Goal: Task Accomplishment & Management: Use online tool/utility

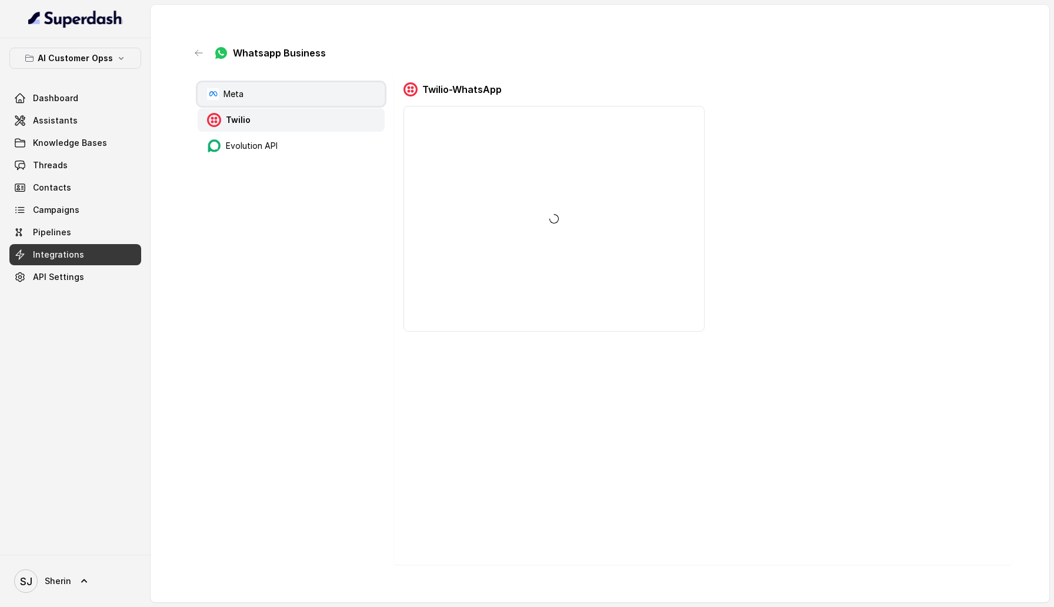
click at [272, 89] on div "Meta" at bounding box center [291, 94] width 187 height 24
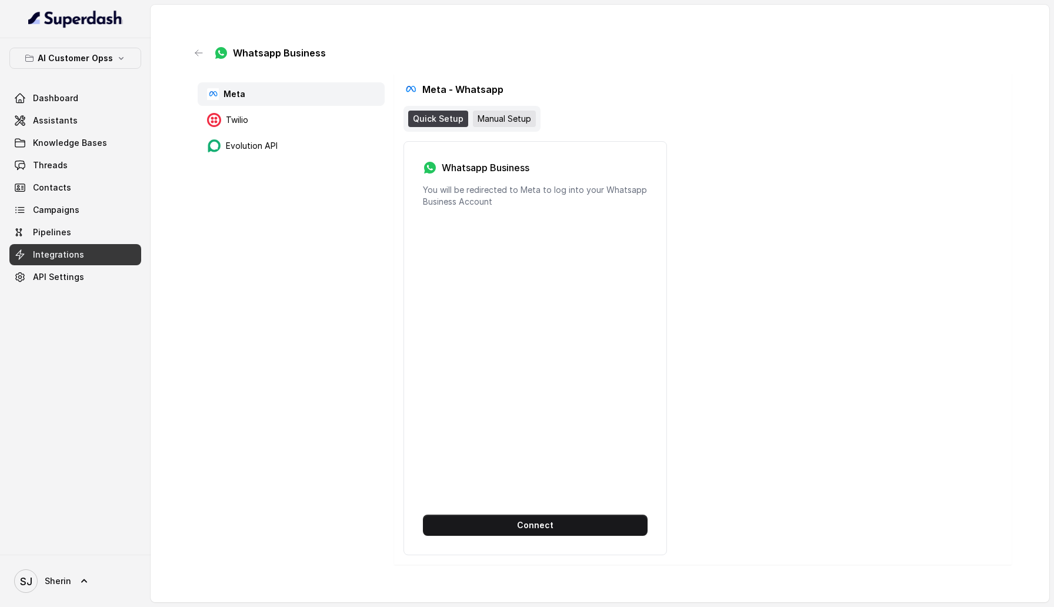
click at [508, 120] on div "Manual Setup" at bounding box center [504, 119] width 63 height 16
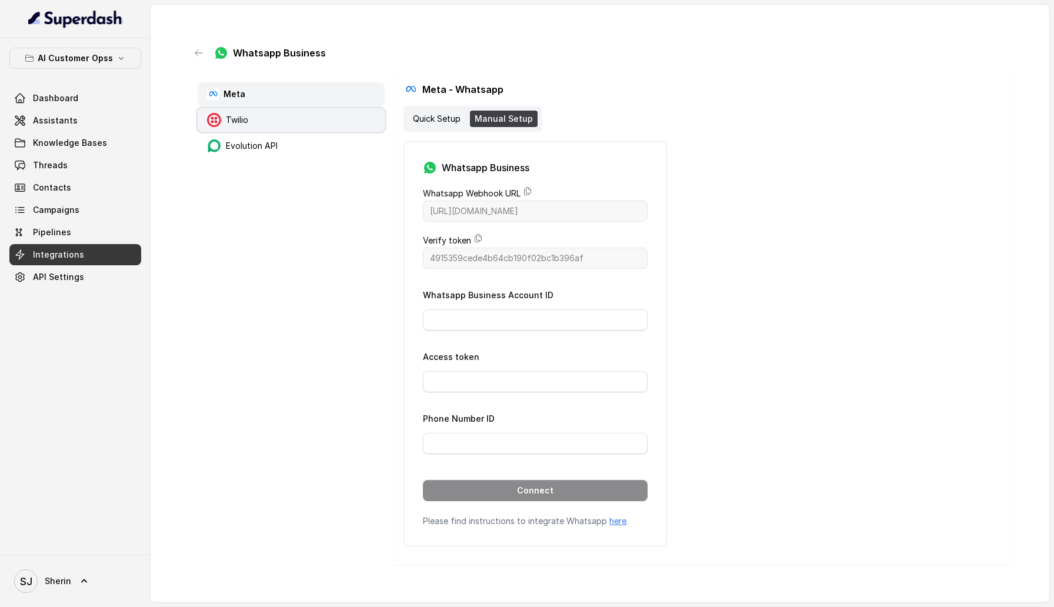
click at [298, 111] on div "Twilio" at bounding box center [291, 120] width 187 height 24
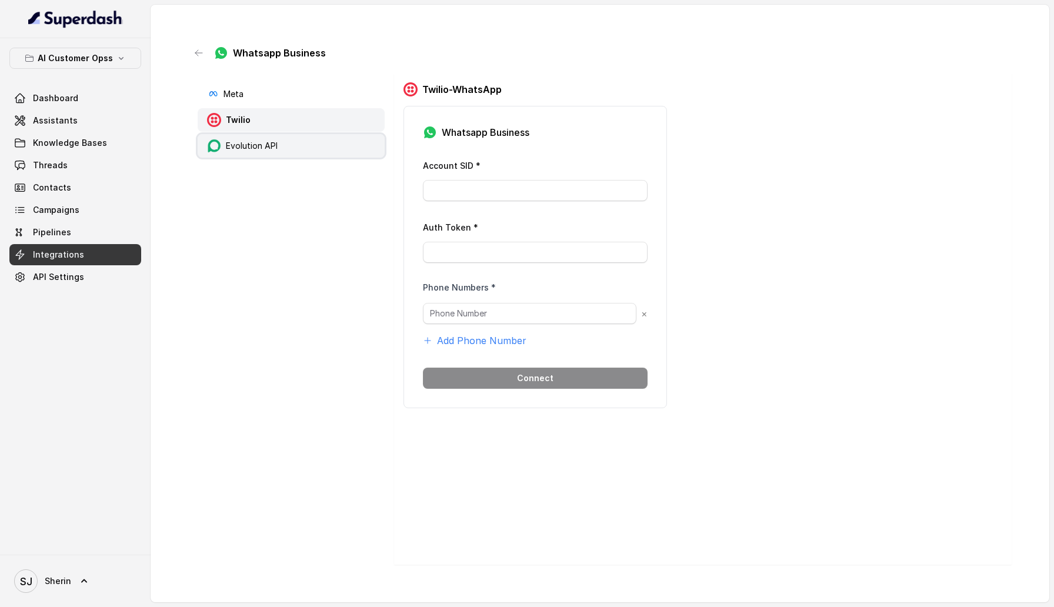
click at [244, 148] on p "Evolution API" at bounding box center [252, 146] width 52 height 12
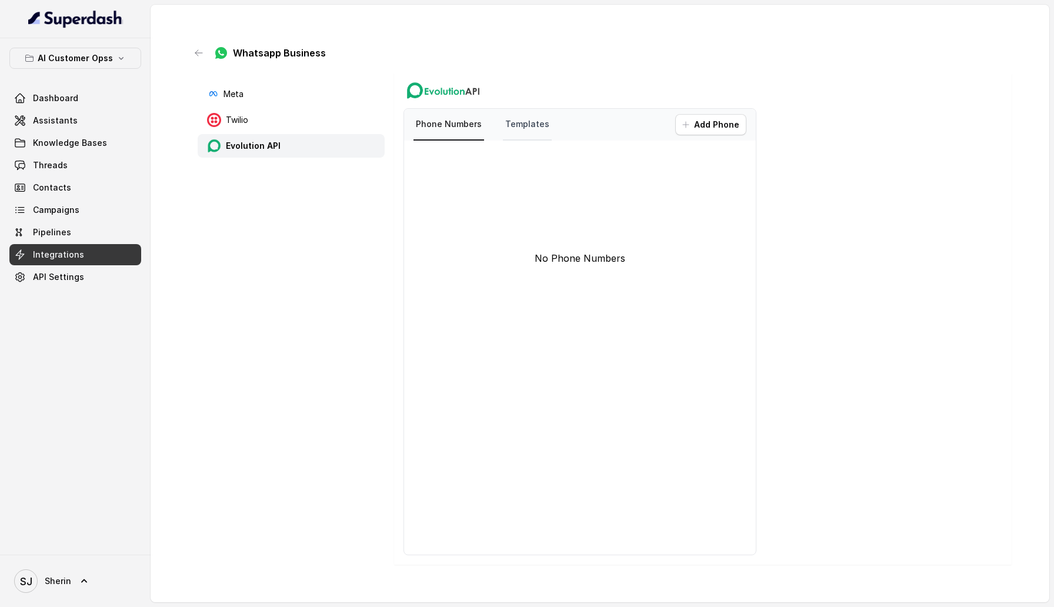
click at [521, 130] on link "Templates" at bounding box center [527, 125] width 49 height 32
click at [203, 57] on icon "button" at bounding box center [198, 52] width 9 height 9
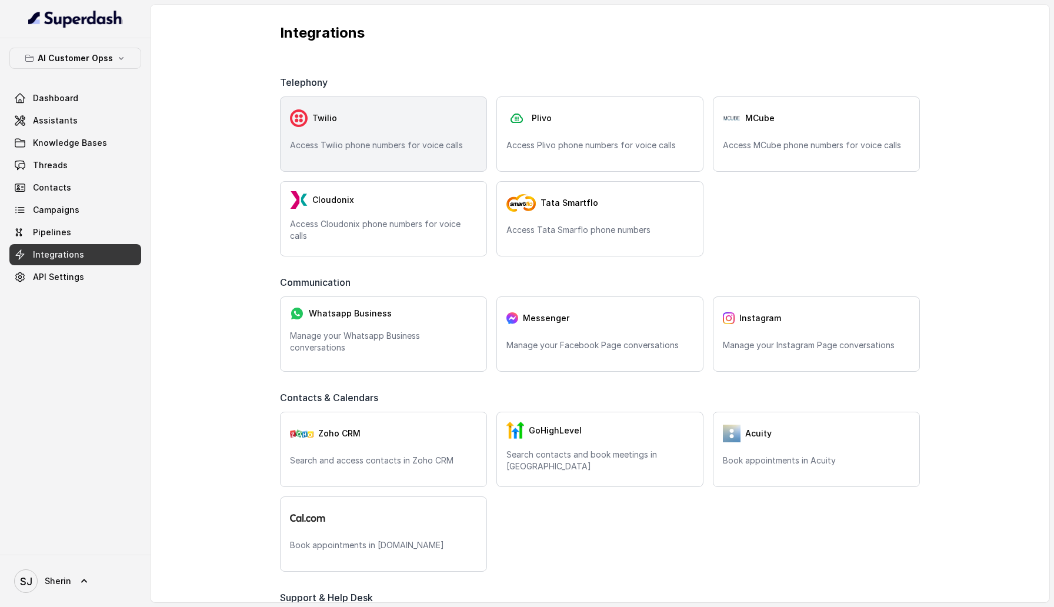
click at [385, 151] on div "Twilio Access Twilio phone numbers for voice calls" at bounding box center [383, 133] width 207 height 75
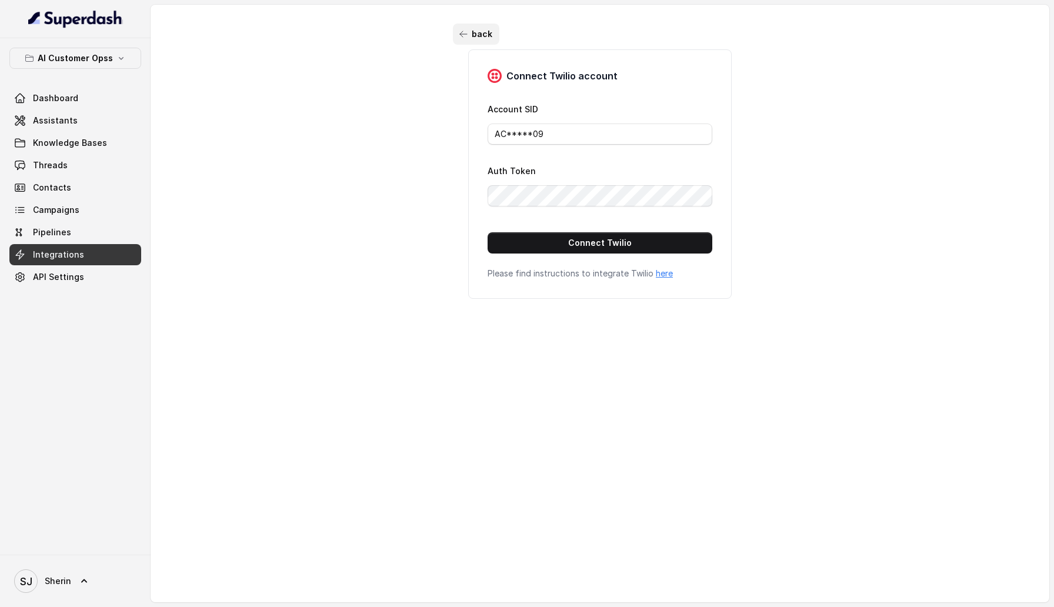
click at [478, 32] on button "back" at bounding box center [476, 34] width 46 height 21
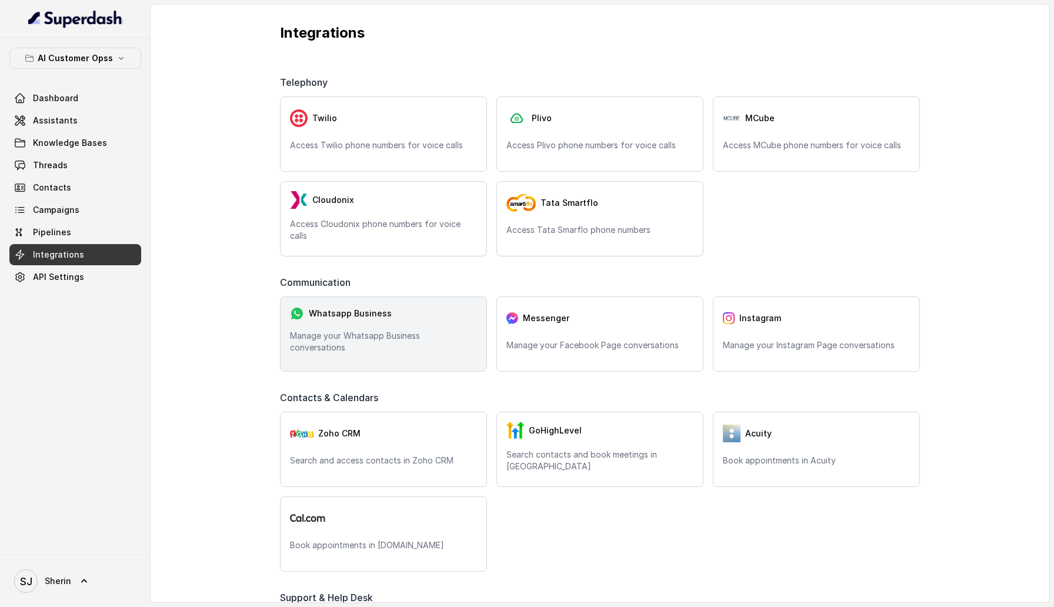
click at [365, 338] on div "Whatsapp Business Manage your Whatsapp Business conversations" at bounding box center [383, 333] width 207 height 75
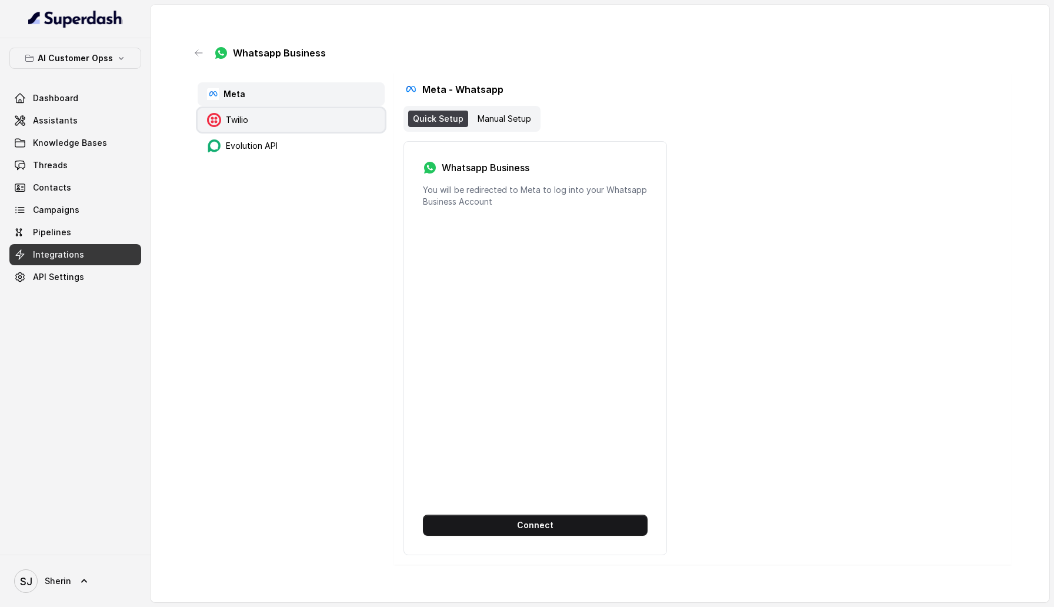
click at [246, 118] on p "Twilio" at bounding box center [237, 120] width 22 height 12
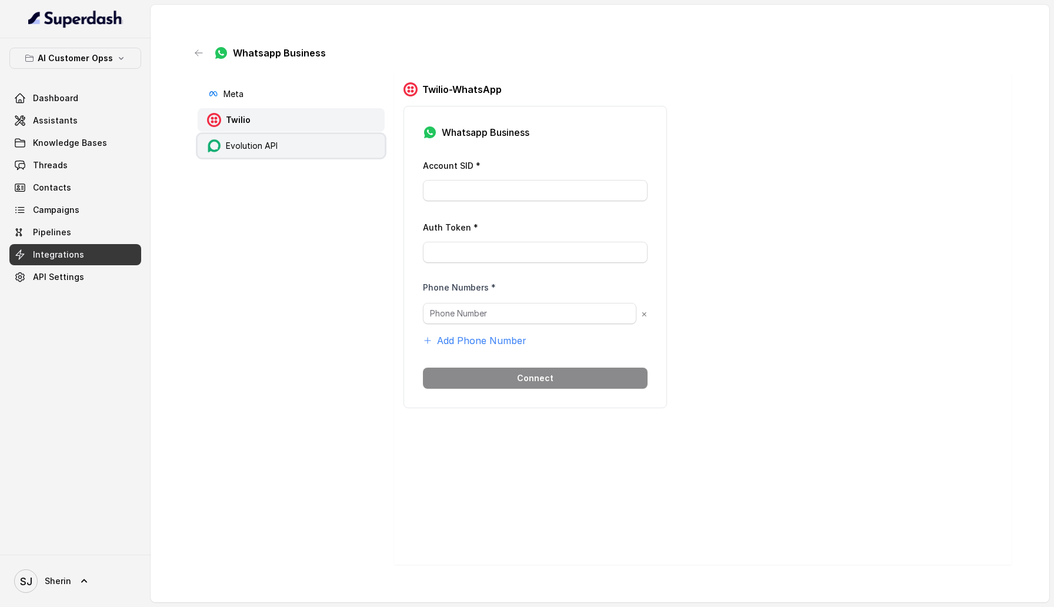
click at [248, 155] on div "Evolution API" at bounding box center [291, 146] width 187 height 24
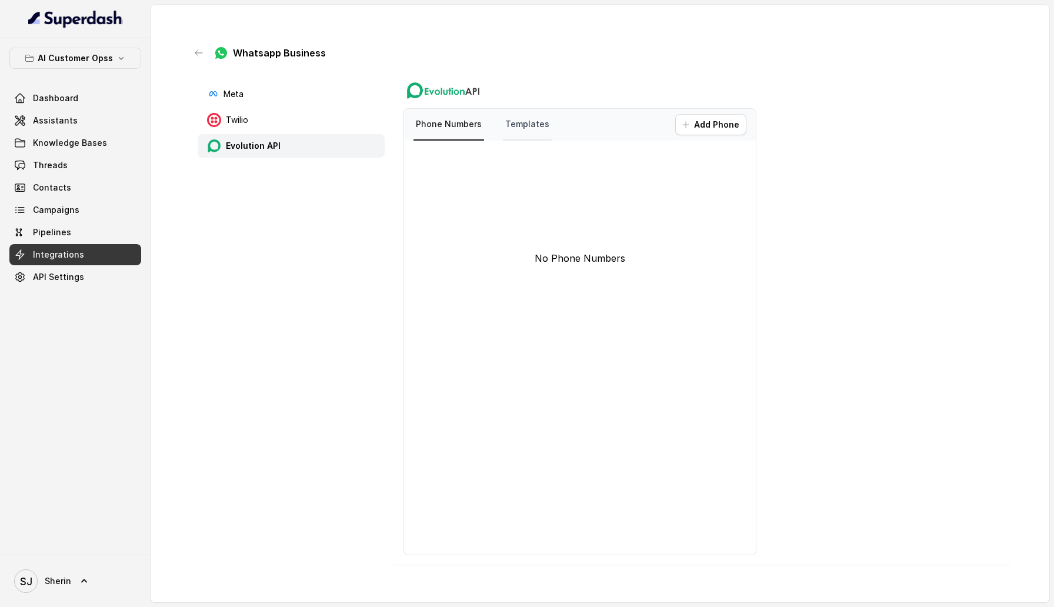
click at [526, 126] on link "Templates" at bounding box center [527, 125] width 49 height 32
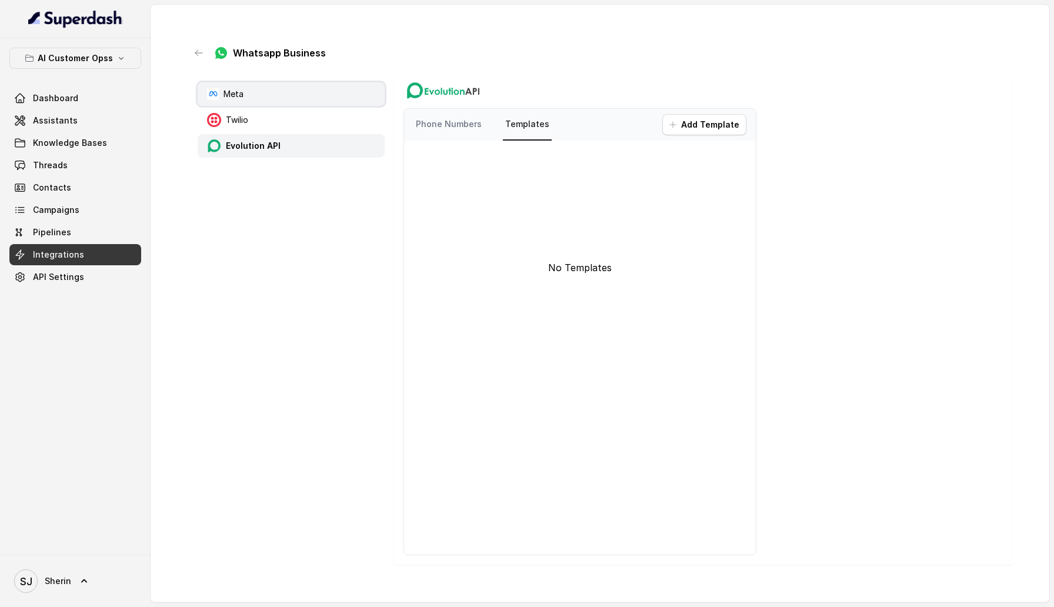
click at [234, 91] on p "Meta" at bounding box center [233, 94] width 20 height 12
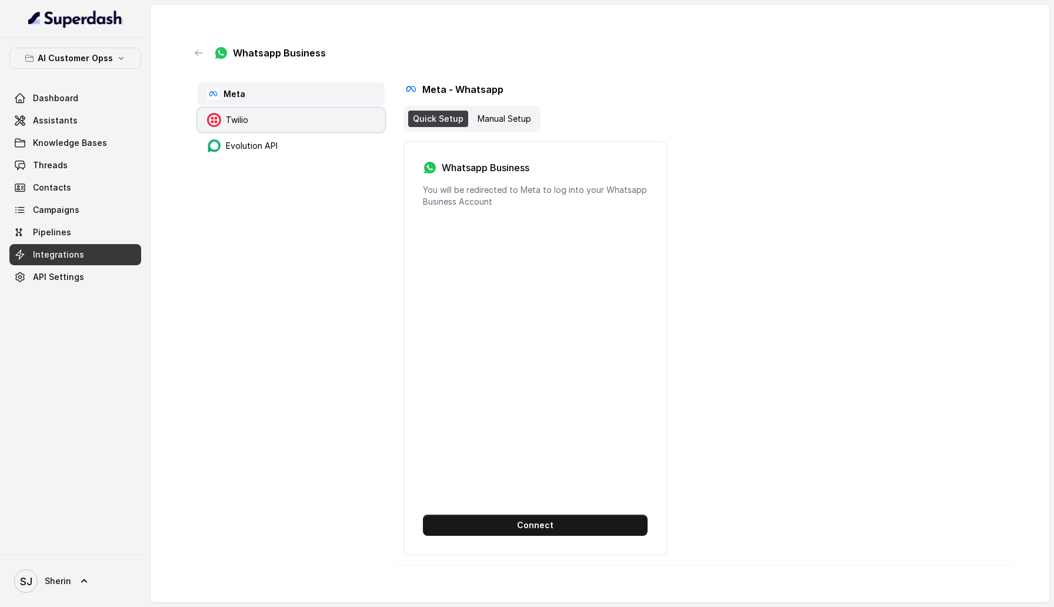
click at [224, 111] on div "Twilio" at bounding box center [291, 120] width 187 height 24
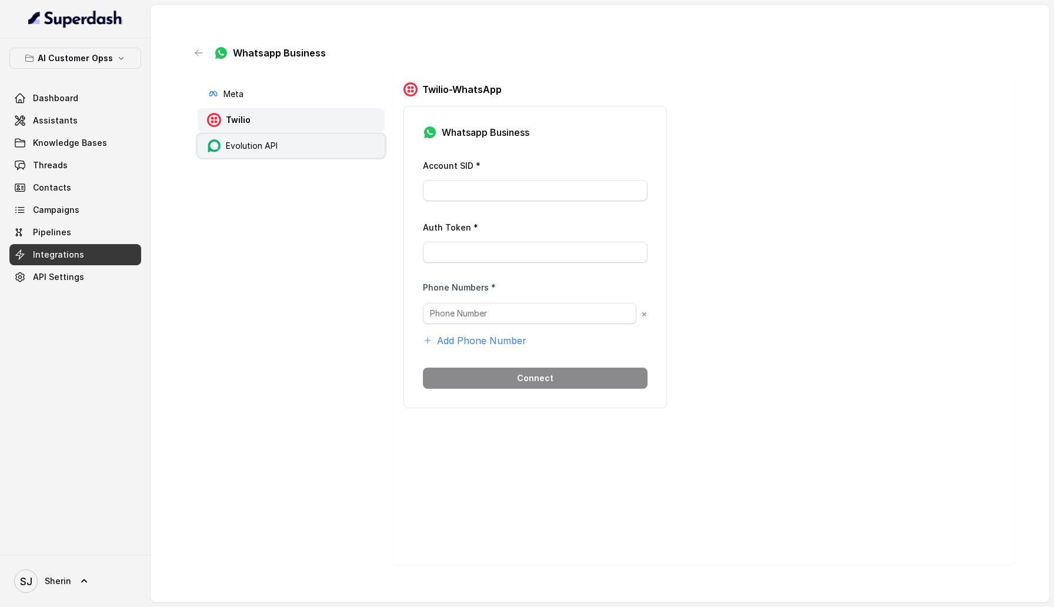
click at [212, 136] on div "Evolution API" at bounding box center [291, 146] width 187 height 24
